Goal: Task Accomplishment & Management: Use online tool/utility

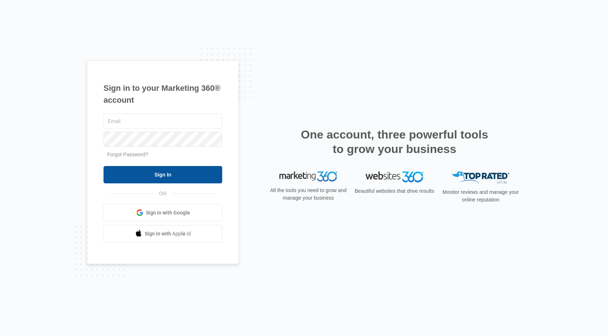
type input "elite@elitemaletclinic.com"
click at [203, 172] on input "Sign In" at bounding box center [163, 174] width 119 height 17
